Goal: Task Accomplishment & Management: Complete application form

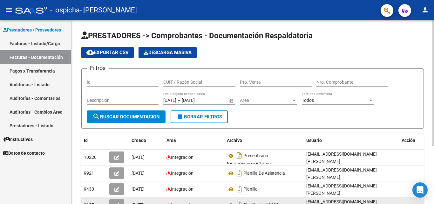
scroll to position [84, 0]
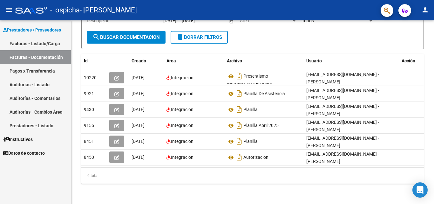
click at [26, 75] on link "Pagos x Transferencia" at bounding box center [35, 71] width 71 height 14
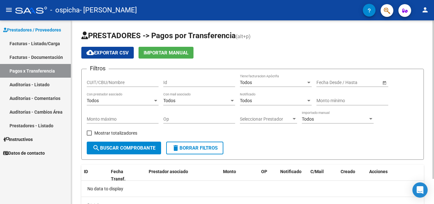
scroll to position [29, 0]
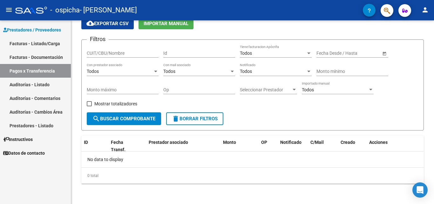
click at [36, 63] on link "Facturas - Documentación" at bounding box center [35, 57] width 71 height 14
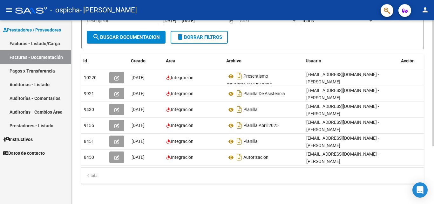
scroll to position [0, 7]
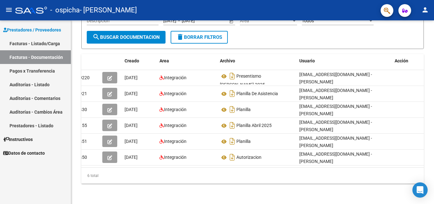
click at [47, 40] on link "Facturas - Listado/Carga" at bounding box center [35, 44] width 71 height 14
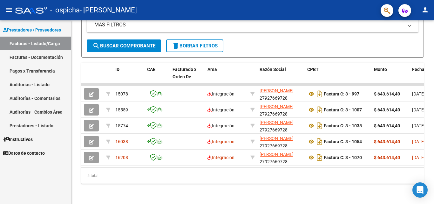
click at [44, 70] on link "Pagos x Transferencia" at bounding box center [35, 71] width 71 height 14
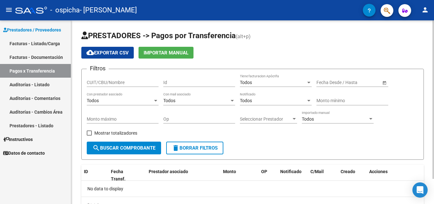
scroll to position [29, 0]
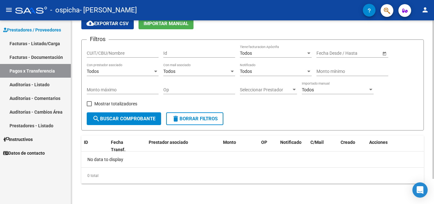
click at [137, 116] on span "search Buscar Comprobante" at bounding box center [123, 119] width 63 height 6
click at [201, 71] on div "Todos" at bounding box center [196, 71] width 66 height 5
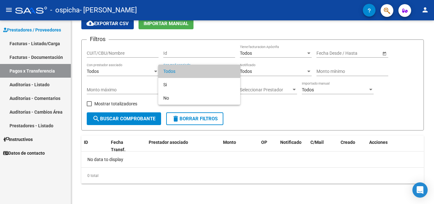
click at [176, 73] on span "Todos" at bounding box center [199, 70] width 72 height 13
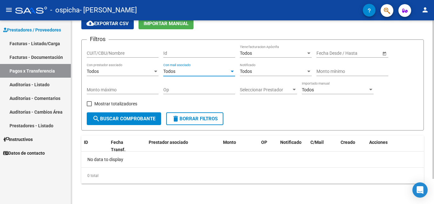
click at [136, 77] on div "Todos Con prestador asociado" at bounding box center [123, 72] width 72 height 18
click at [132, 75] on div "Todos Con prestador asociado" at bounding box center [123, 69] width 72 height 13
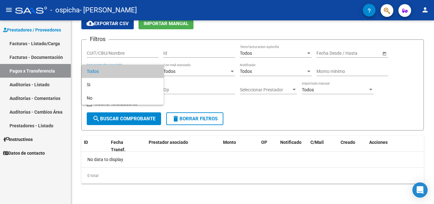
click at [133, 75] on span "Todos" at bounding box center [123, 70] width 72 height 13
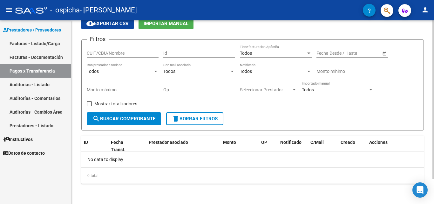
click at [383, 50] on span "Open calendar" at bounding box center [384, 53] width 15 height 15
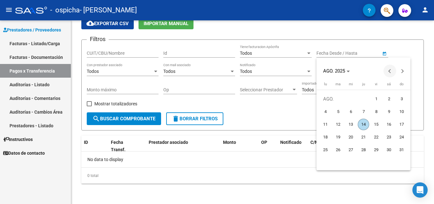
click at [384, 70] on span "Previous month" at bounding box center [389, 70] width 13 height 13
click at [339, 111] on span "1" at bounding box center [337, 111] width 11 height 11
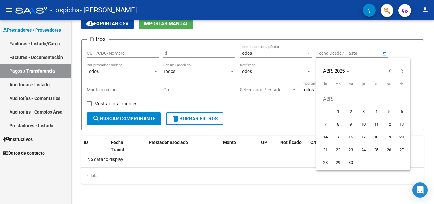
type input "[DATE]"
click at [141, 121] on div at bounding box center [217, 102] width 434 height 204
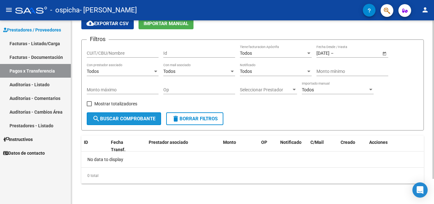
click at [139, 119] on span "search Buscar Comprobante" at bounding box center [123, 119] width 63 height 6
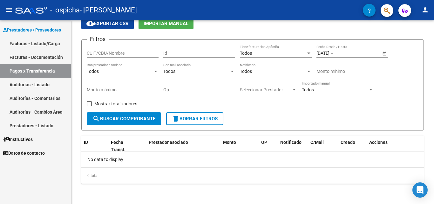
click at [49, 60] on link "Facturas - Documentación" at bounding box center [35, 57] width 71 height 14
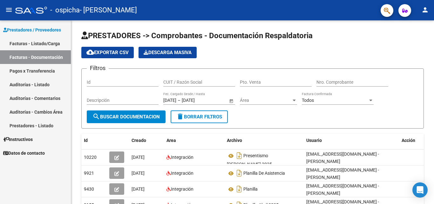
click at [35, 158] on link "Datos de contacto" at bounding box center [35, 153] width 71 height 14
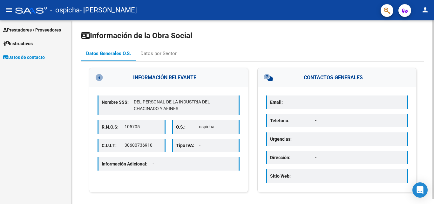
scroll to position [5, 0]
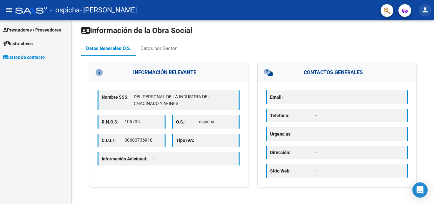
click at [424, 9] on mat-icon "person" at bounding box center [425, 10] width 8 height 8
click at [53, 30] on div at bounding box center [217, 102] width 434 height 204
click at [52, 30] on span "Prestadores / Proveedores" at bounding box center [32, 29] width 58 height 7
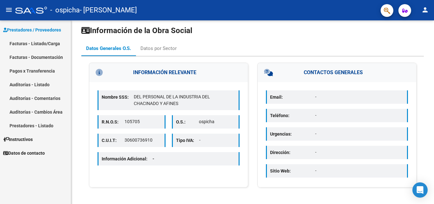
click at [56, 45] on link "Facturas - Listado/Carga" at bounding box center [35, 44] width 71 height 14
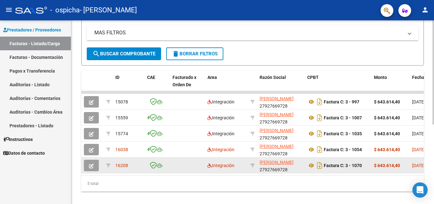
click at [88, 162] on button "button" at bounding box center [91, 164] width 15 height 11
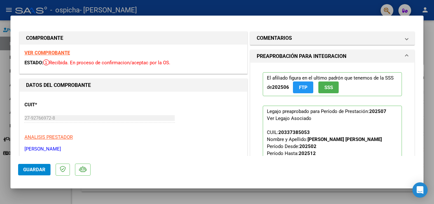
click at [162, 8] on div at bounding box center [217, 102] width 434 height 204
type input "$ 0,00"
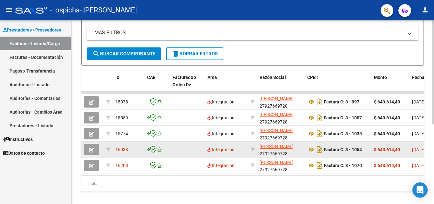
click at [93, 148] on icon "button" at bounding box center [91, 149] width 5 height 5
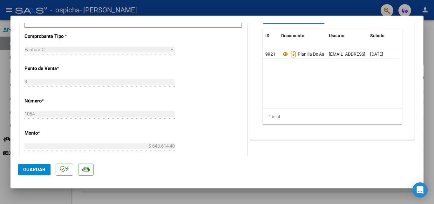
scroll to position [412, 0]
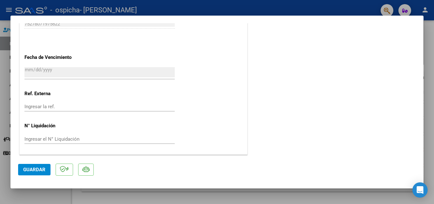
click at [382, 5] on div at bounding box center [217, 102] width 434 height 204
type input "$ 0,00"
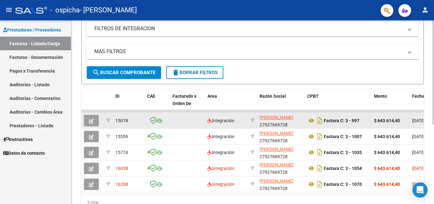
scroll to position [140, 0]
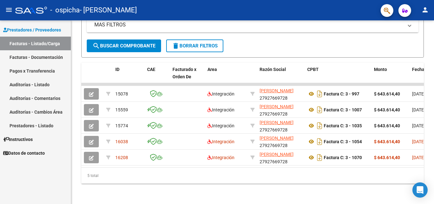
click at [32, 66] on link "Pagos x Transferencia" at bounding box center [35, 71] width 71 height 14
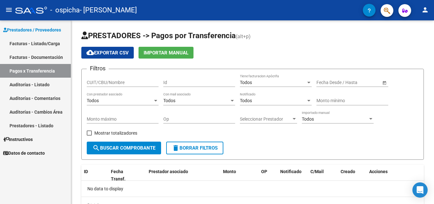
click at [427, 4] on button "person" at bounding box center [424, 10] width 13 height 13
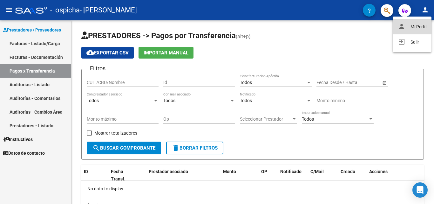
click at [419, 23] on button "person Mi Perfil" at bounding box center [411, 26] width 39 height 15
